Goal: Task Accomplishment & Management: Manage account settings

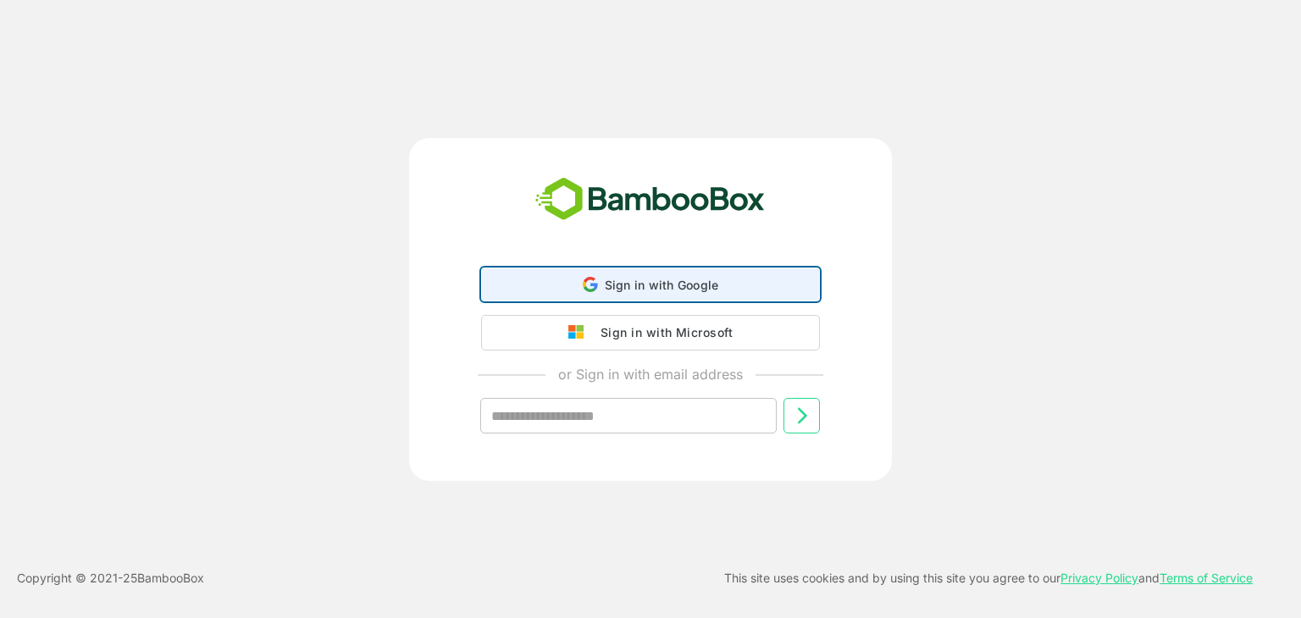
click at [698, 295] on div "Sign in with Google Sign in with Google. Opens in new tab" at bounding box center [650, 284] width 317 height 32
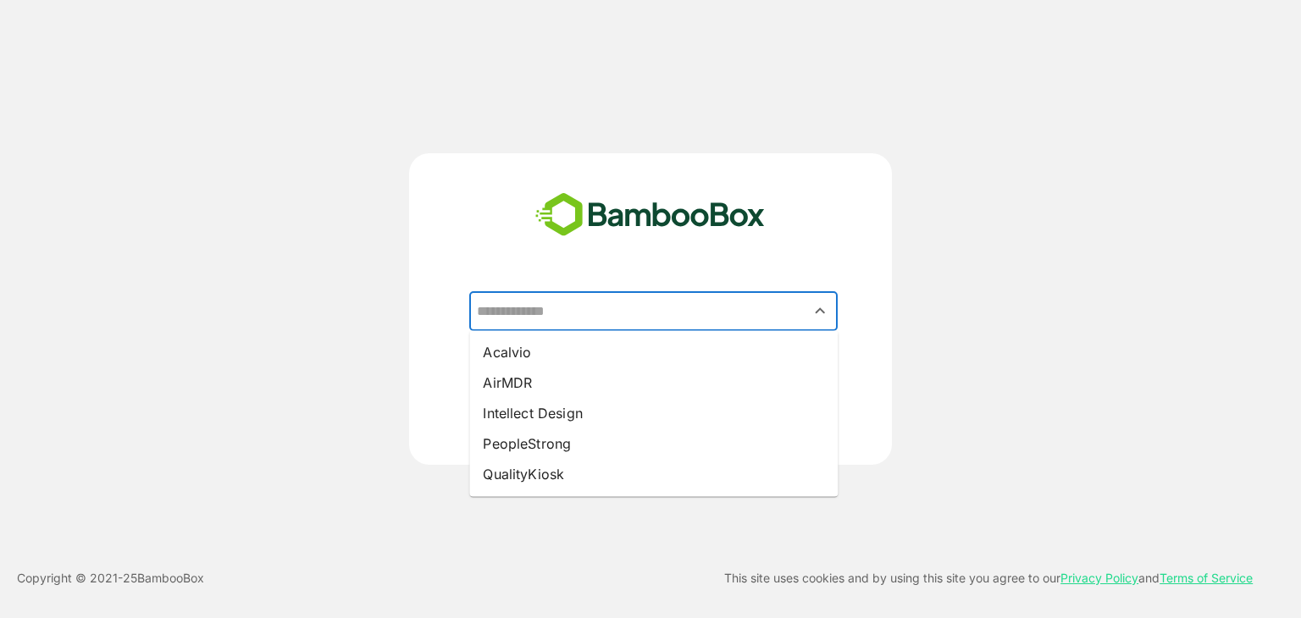
click at [630, 312] on input "text" at bounding box center [653, 312] width 362 height 32
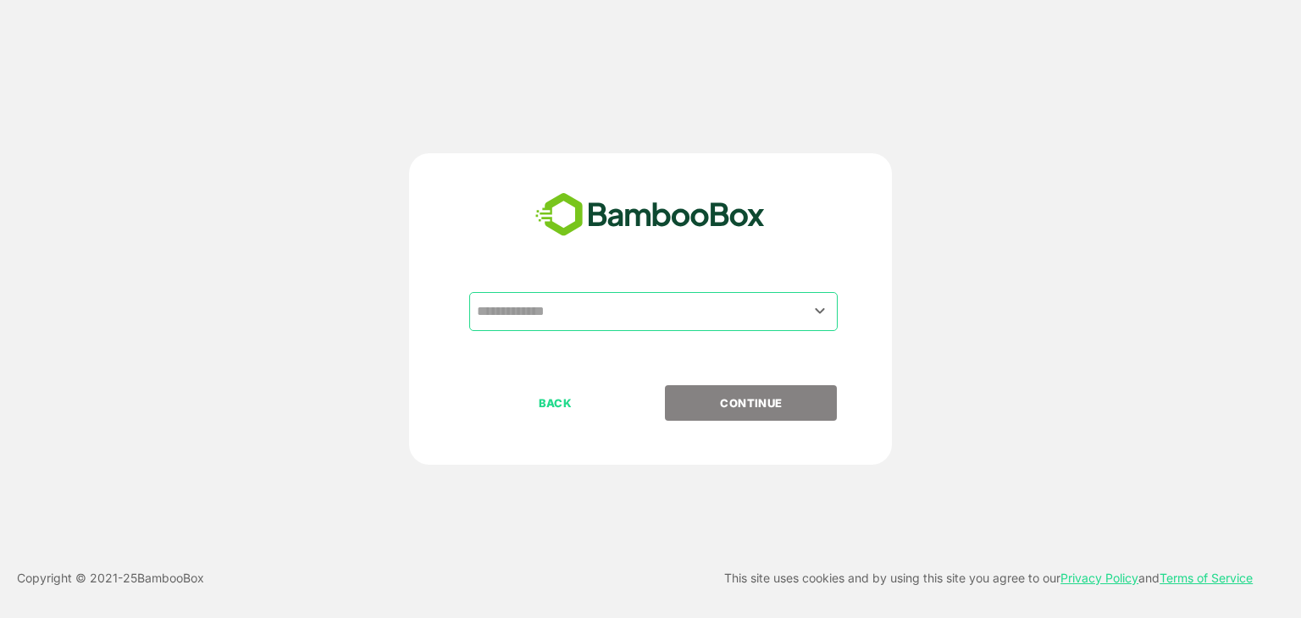
click at [948, 260] on div "​ BACK CONTINUE" at bounding box center [650, 309] width 1041 height 312
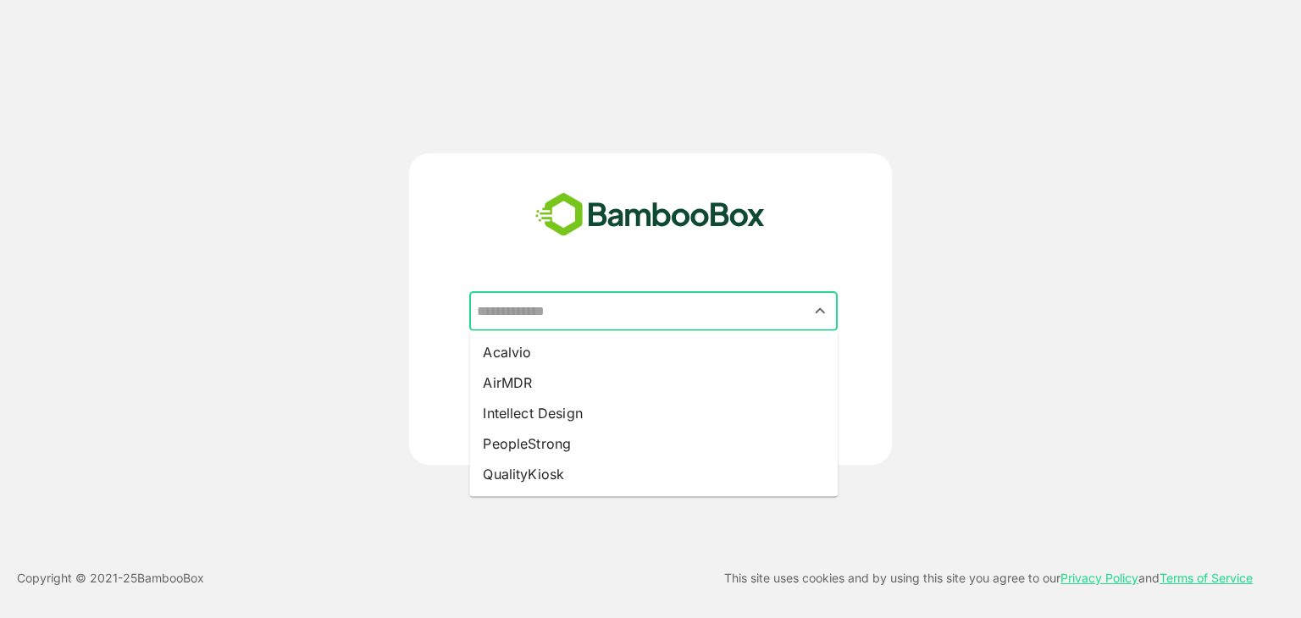
click at [709, 312] on input "text" at bounding box center [653, 312] width 362 height 32
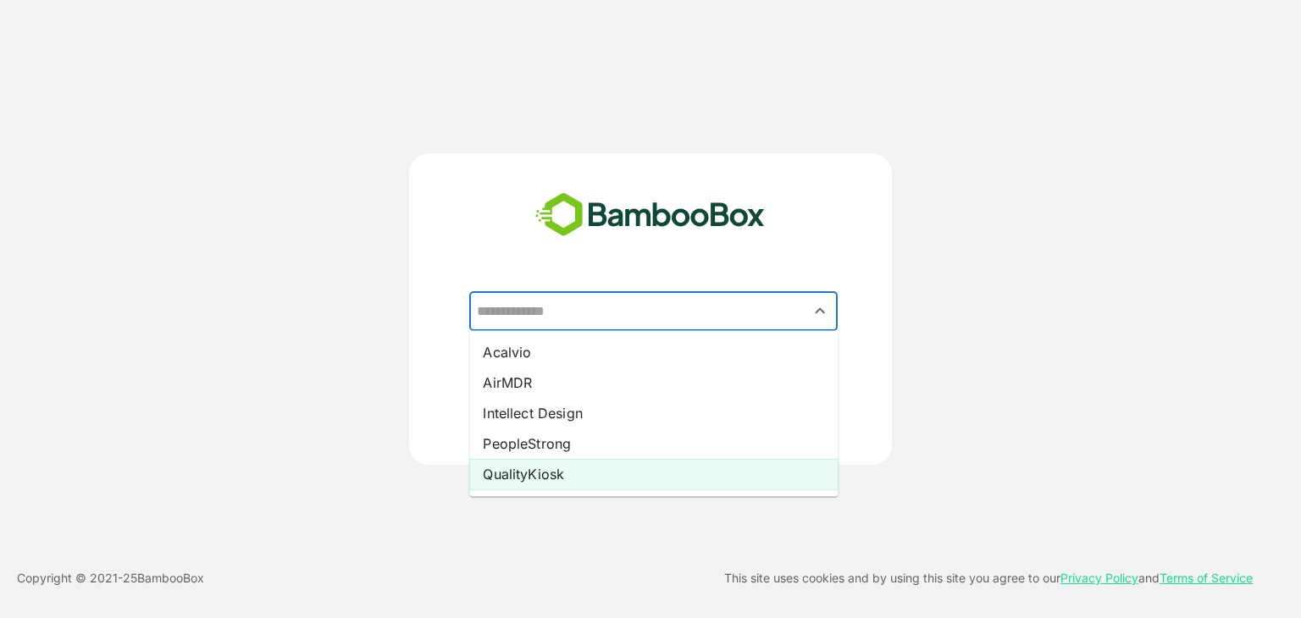
click at [604, 471] on li "QualityKiosk" at bounding box center [653, 474] width 368 height 30
type input "**********"
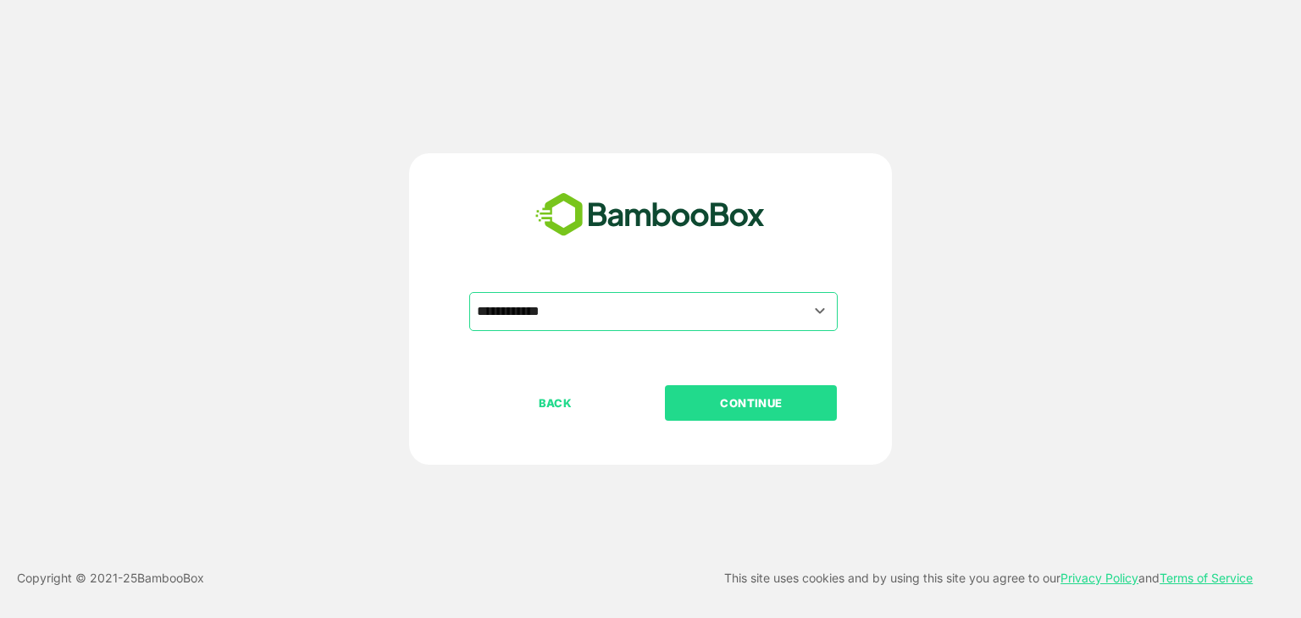
click at [723, 406] on p "CONTINUE" at bounding box center [750, 403] width 169 height 19
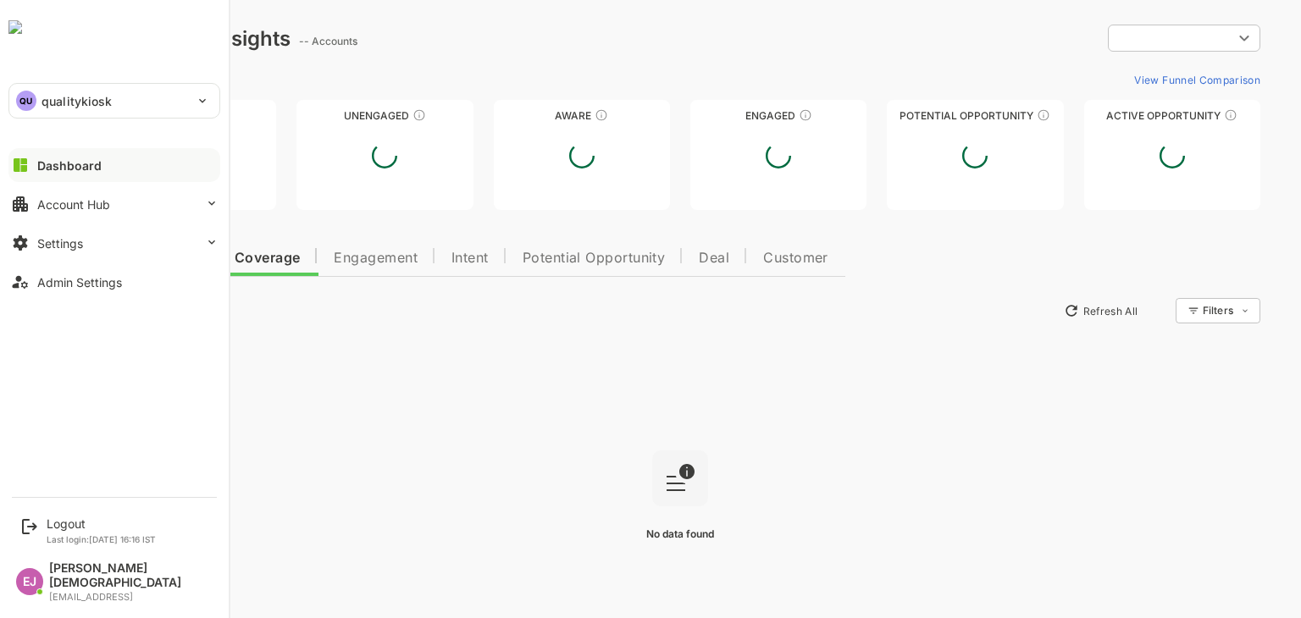
type input "**********"
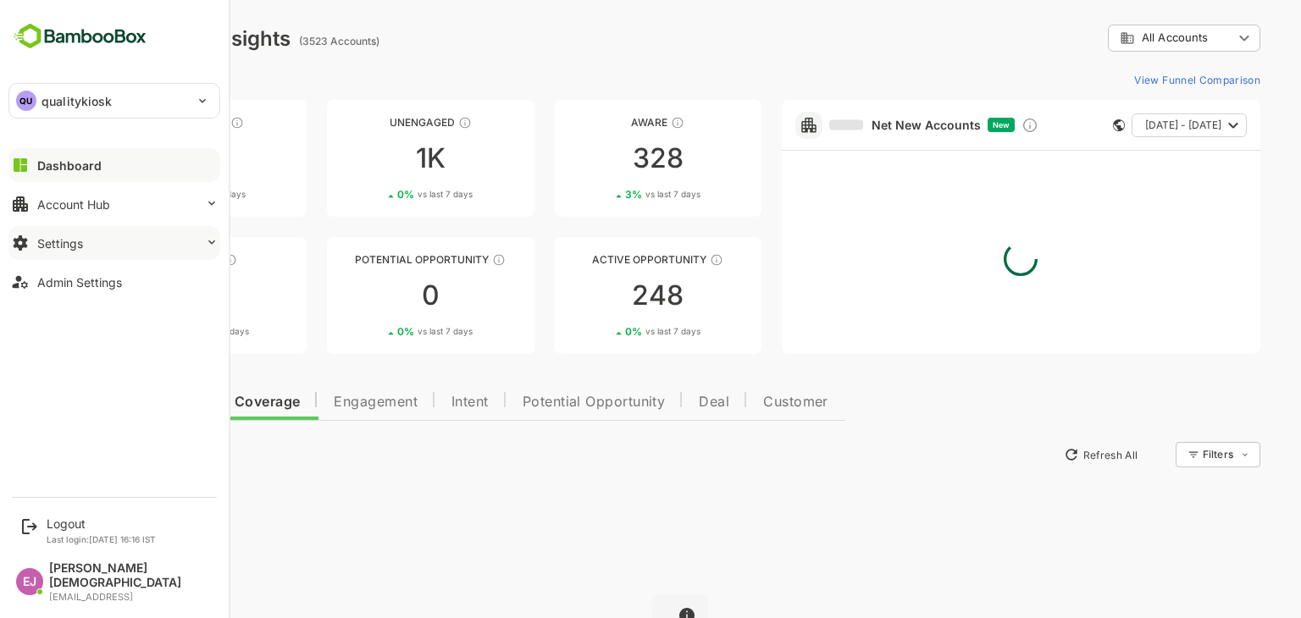
click at [64, 248] on div "Settings" at bounding box center [60, 243] width 46 height 14
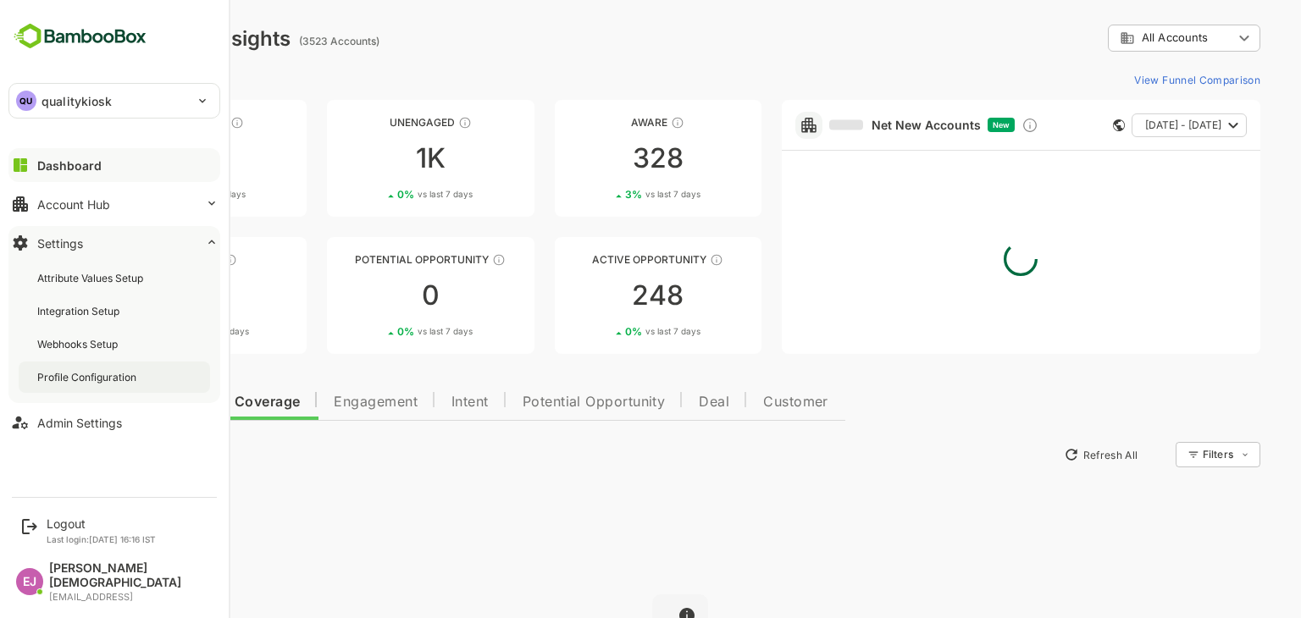
click at [75, 385] on div "Profile Configuration" at bounding box center [114, 377] width 191 height 31
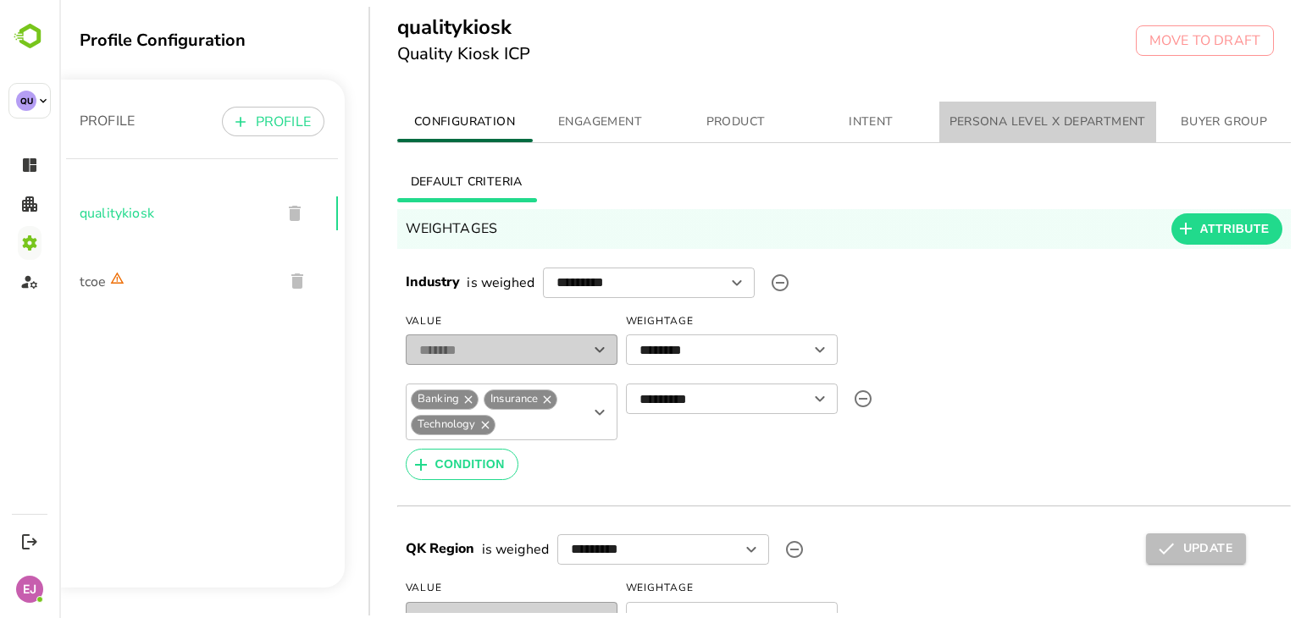
click at [1065, 116] on span "PERSONA LEVEL X DEPARTMENT" at bounding box center [1047, 122] width 196 height 21
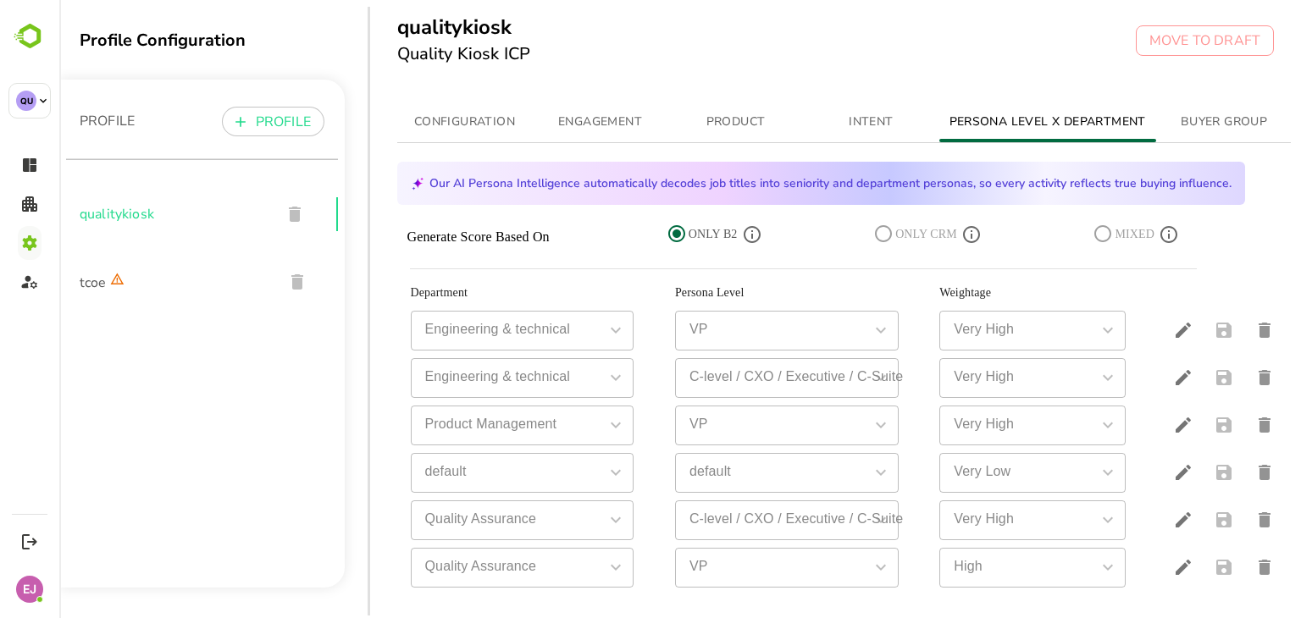
click at [674, 234] on icon at bounding box center [676, 233] width 17 height 17
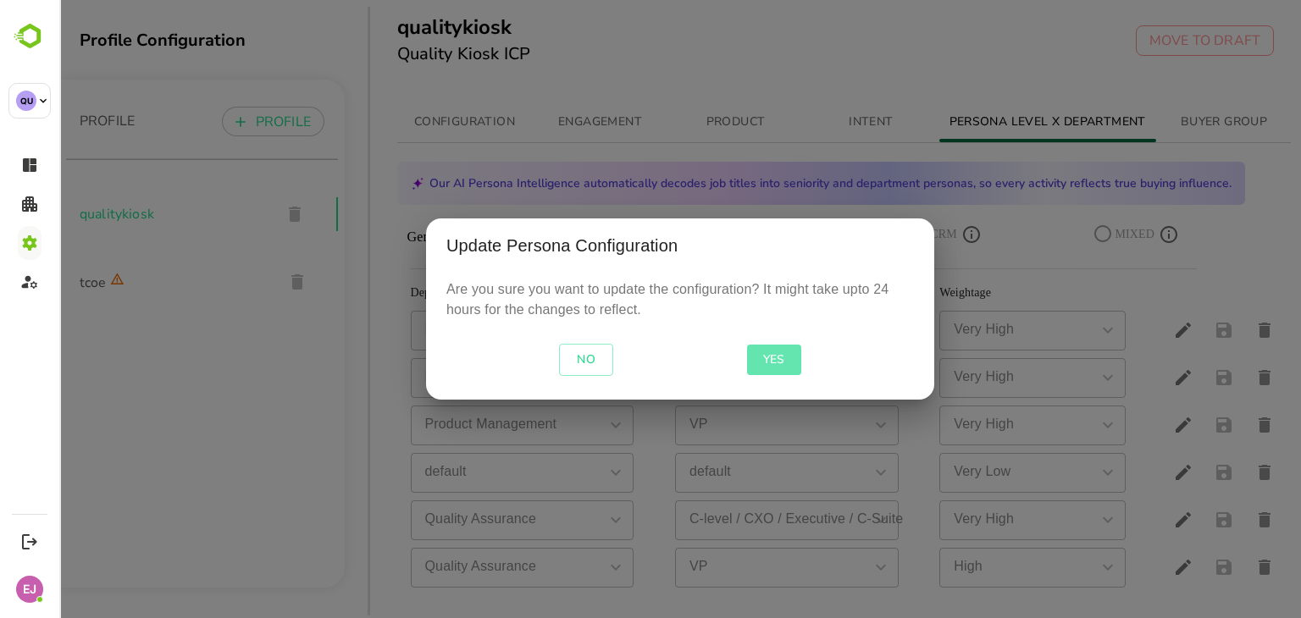
click at [767, 356] on span "YES" at bounding box center [774, 360] width 41 height 21
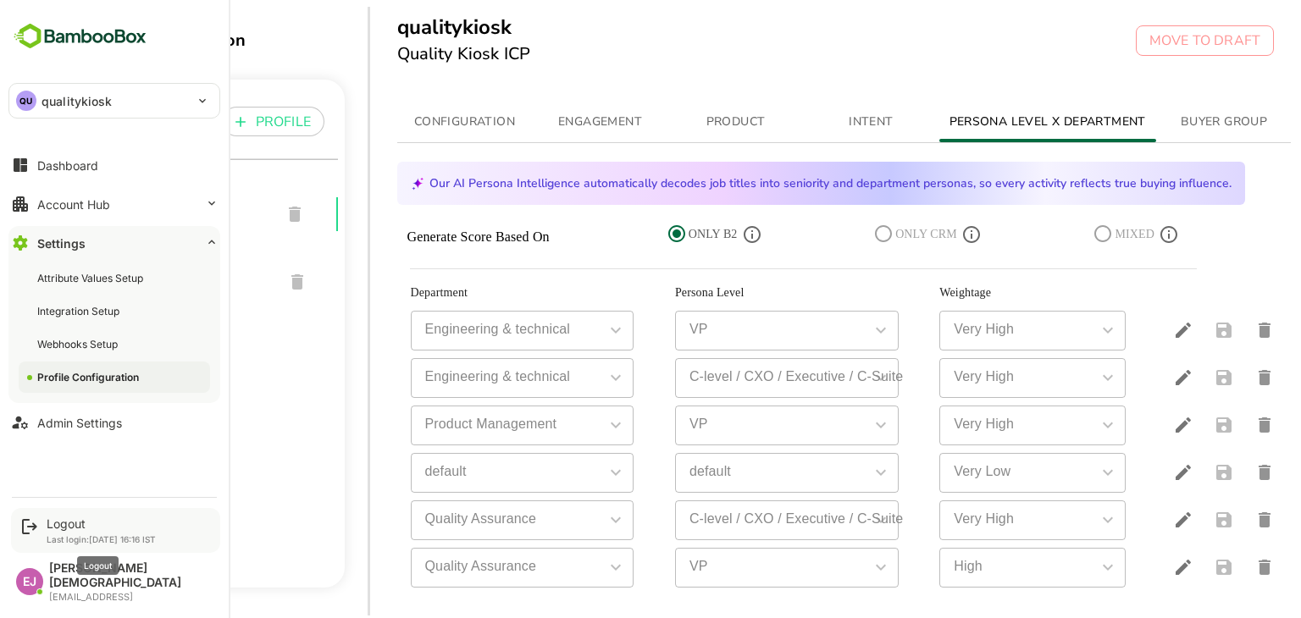
click at [62, 531] on div "Logout" at bounding box center [101, 524] width 109 height 14
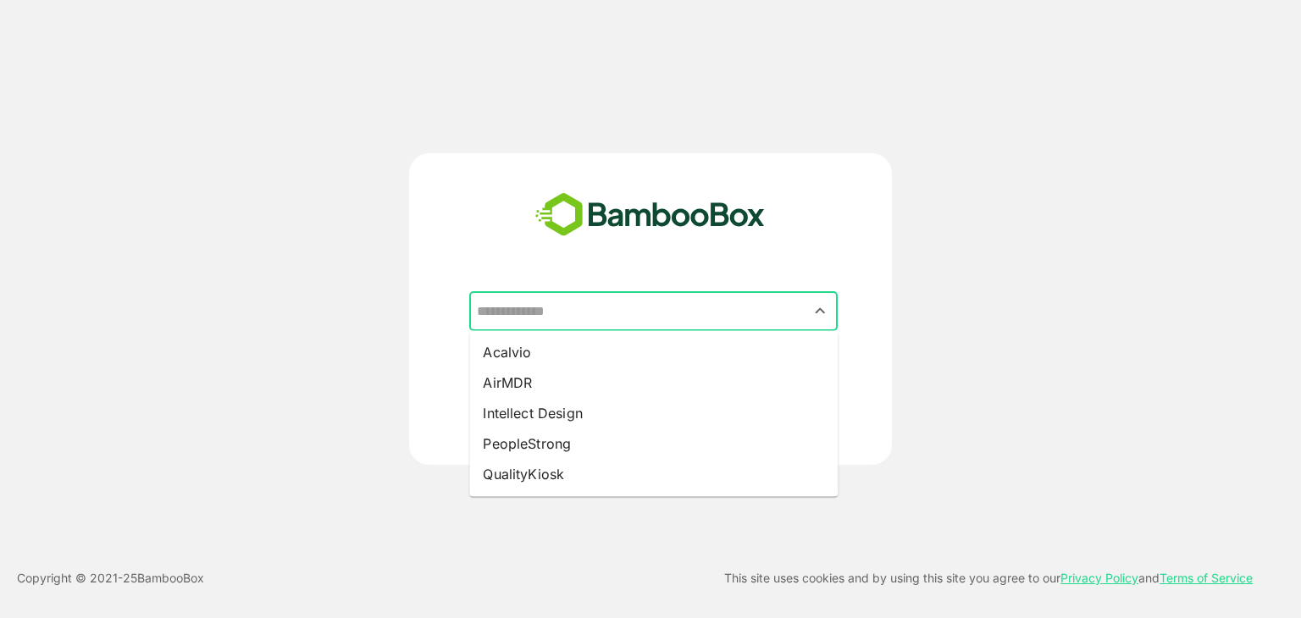
click at [692, 318] on input "text" at bounding box center [653, 312] width 362 height 32
click at [583, 319] on input "text" at bounding box center [653, 312] width 362 height 32
